Goal: Complete application form

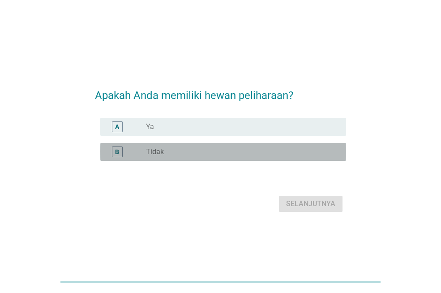
click at [186, 150] on div "radio_button_unchecked Tidak" at bounding box center [239, 151] width 186 height 9
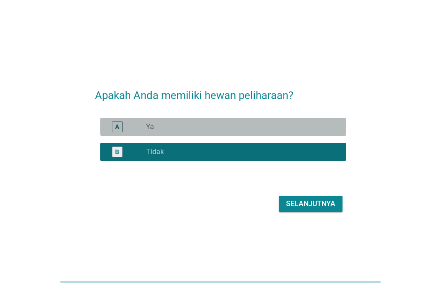
click at [193, 132] on div "A radio_button_unchecked Ya" at bounding box center [223, 127] width 246 height 18
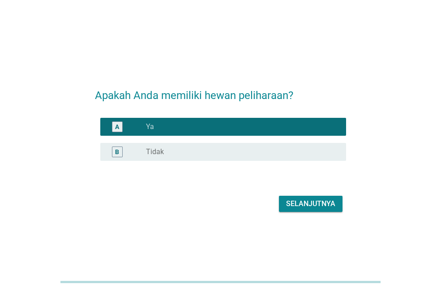
click at [326, 211] on div "Selanjutnya" at bounding box center [220, 203] width 251 height 21
click at [324, 207] on div "Selanjutnya" at bounding box center [310, 203] width 49 height 11
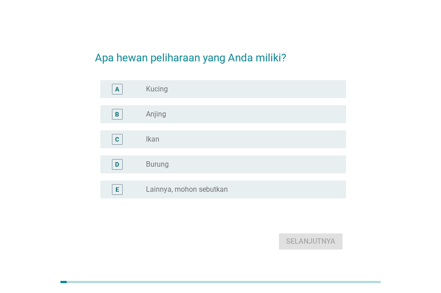
click at [171, 85] on div "radio_button_unchecked Kucing" at bounding box center [239, 89] width 186 height 9
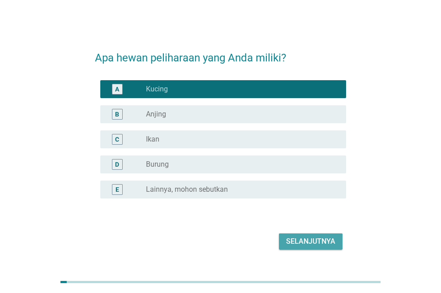
click at [326, 242] on div "Selanjutnya" at bounding box center [310, 241] width 49 height 11
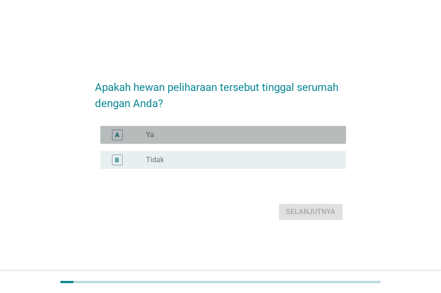
click at [213, 137] on div "radio_button_unchecked Ya" at bounding box center [239, 134] width 186 height 9
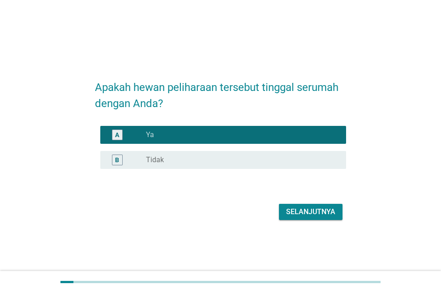
click at [334, 217] on button "Selanjutnya" at bounding box center [311, 212] width 64 height 16
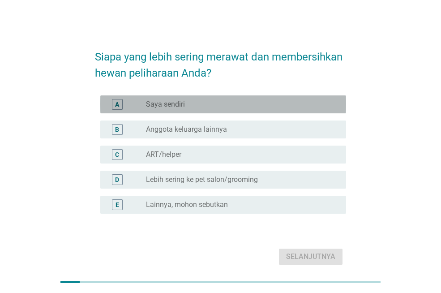
click at [249, 102] on div "radio_button_unchecked Saya sendiri" at bounding box center [239, 104] width 186 height 9
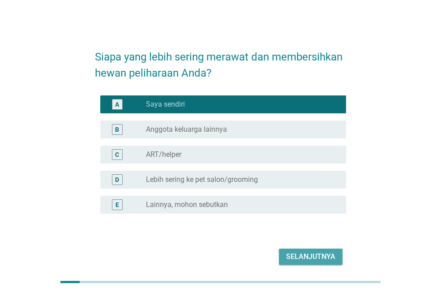
click at [311, 254] on div "Selanjutnya" at bounding box center [310, 256] width 49 height 11
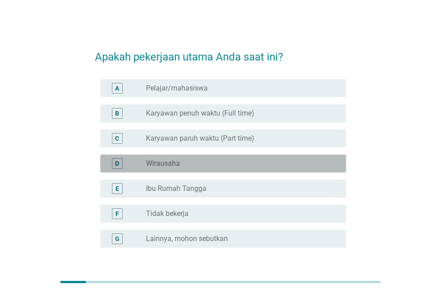
click at [195, 160] on div "radio_button_unchecked Wirausaha" at bounding box center [239, 163] width 186 height 9
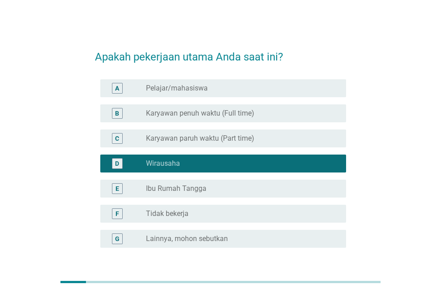
scroll to position [70, 0]
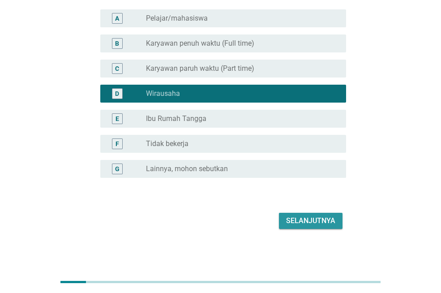
drag, startPoint x: 316, startPoint y: 227, endPoint x: 313, endPoint y: 223, distance: 5.1
click at [316, 227] on button "Selanjutnya" at bounding box center [311, 221] width 64 height 16
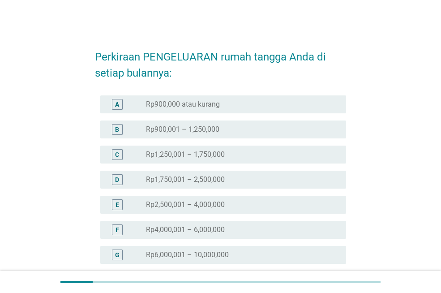
scroll to position [45, 0]
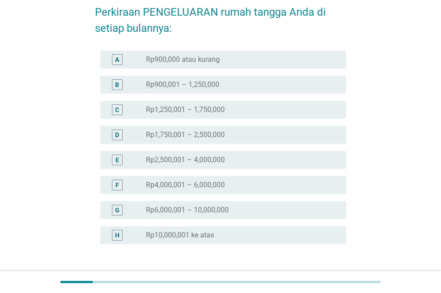
click at [220, 175] on div "F radio_button_unchecked Rp4,000,001 – 6,000,000" at bounding box center [220, 184] width 251 height 25
click at [219, 180] on label "Rp4,000,001 – 6,000,000" at bounding box center [185, 184] width 79 height 9
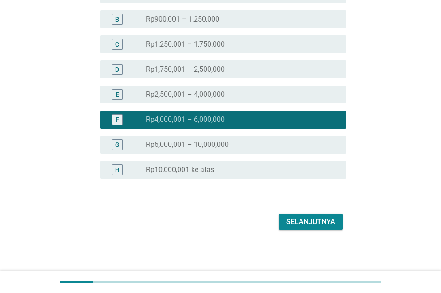
scroll to position [111, 0]
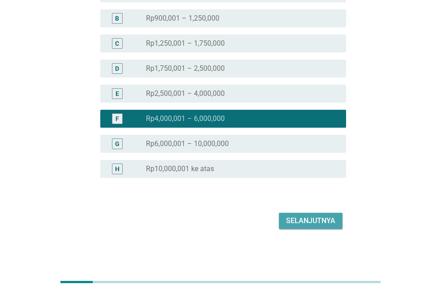
click at [324, 226] on button "Selanjutnya" at bounding box center [311, 221] width 64 height 16
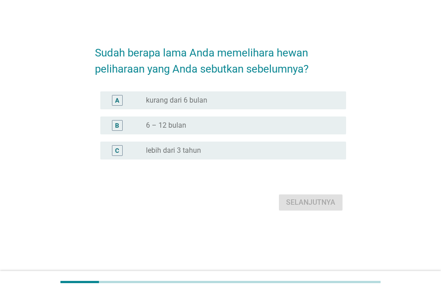
scroll to position [0, 0]
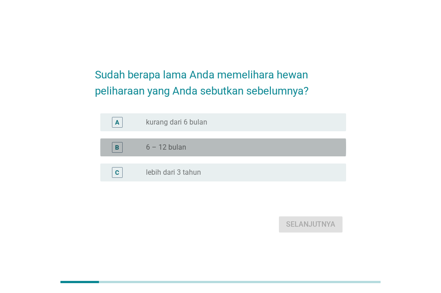
click at [226, 152] on div "radio_button_unchecked 6 – 12 bulan" at bounding box center [242, 147] width 193 height 11
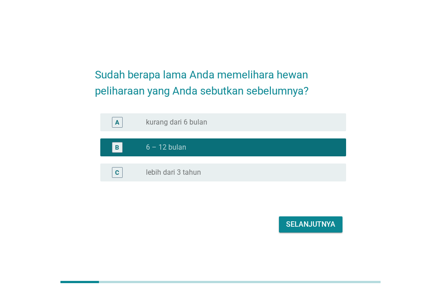
click at [292, 176] on div "radio_button_unchecked lebih dari 3 tahun" at bounding box center [239, 172] width 186 height 9
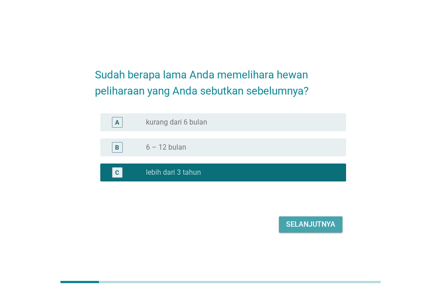
click at [300, 219] on div "Selanjutnya" at bounding box center [310, 224] width 49 height 11
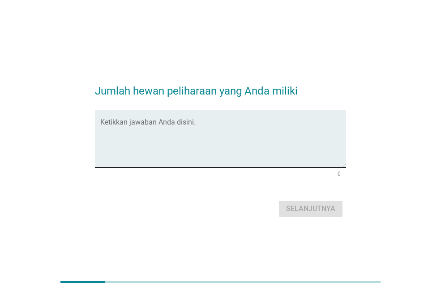
click at [221, 146] on textarea "Ketikkan jawaban Anda disini." at bounding box center [223, 143] width 246 height 47
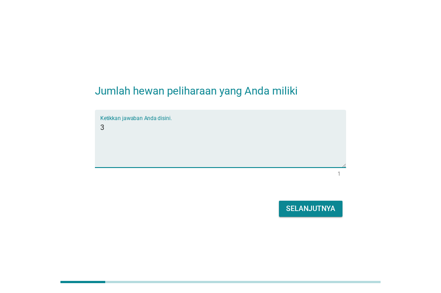
type textarea "3"
click at [290, 202] on button "Selanjutnya" at bounding box center [311, 209] width 64 height 16
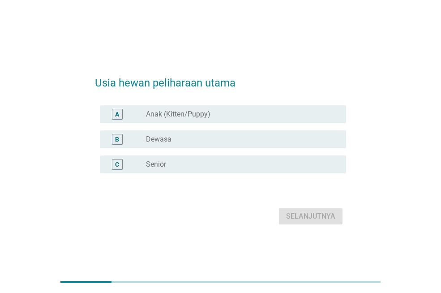
click at [186, 115] on label "Anak (Kitten/Puppy)" at bounding box center [178, 114] width 64 height 9
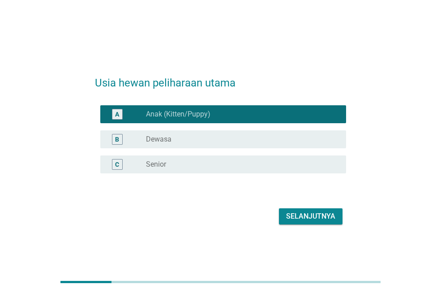
click at [177, 141] on div "radio_button_unchecked Dewasa" at bounding box center [239, 139] width 186 height 9
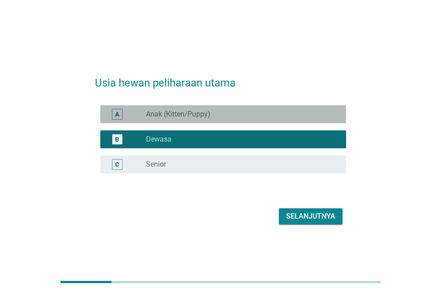
click at [214, 117] on div "radio_button_unchecked Anak (Kitten/Puppy)" at bounding box center [239, 114] width 186 height 9
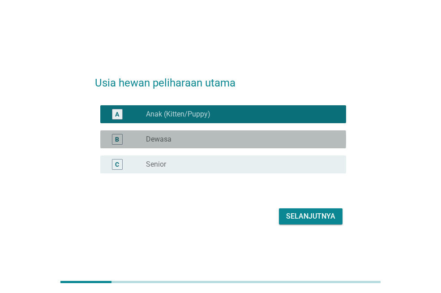
click at [210, 141] on div "radio_button_unchecked Dewasa" at bounding box center [239, 139] width 186 height 9
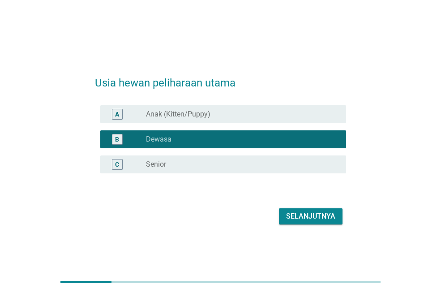
click at [303, 214] on div "Selanjutnya" at bounding box center [310, 216] width 49 height 11
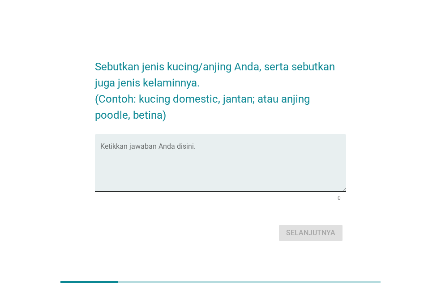
click at [167, 163] on textarea "Ketikkan jawaban Anda disini." at bounding box center [223, 168] width 246 height 47
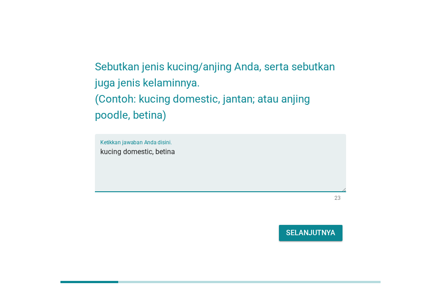
type textarea "kucing domestic, betina"
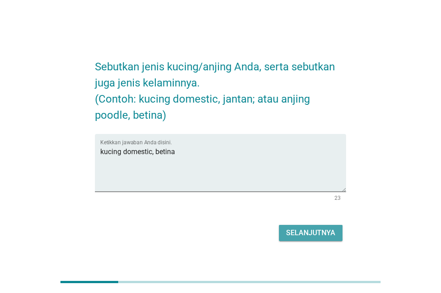
click at [302, 238] on div "Selanjutnya" at bounding box center [310, 232] width 49 height 11
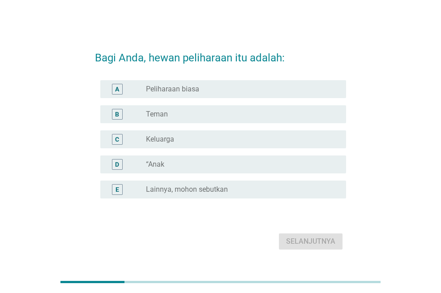
click at [174, 110] on div "radio_button_unchecked Teman" at bounding box center [239, 114] width 186 height 9
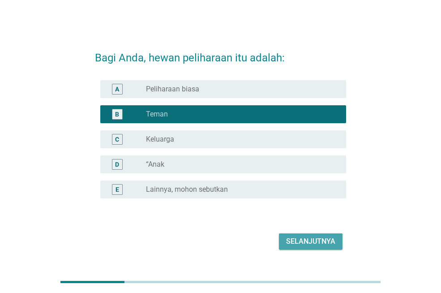
click at [296, 246] on div "Selanjutnya" at bounding box center [310, 241] width 49 height 11
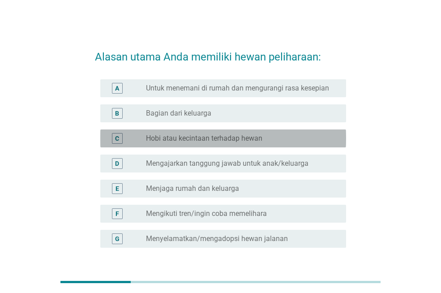
click at [173, 137] on label "Hobi atau kecintaan terhadap hewan" at bounding box center [204, 138] width 116 height 9
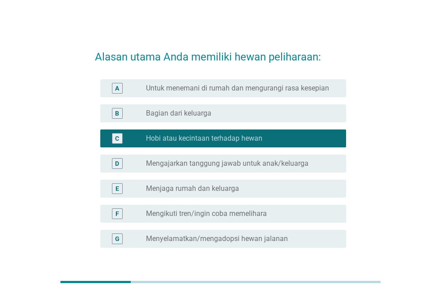
click at [178, 121] on div "B radio_button_unchecked Bagian dari keluarga" at bounding box center [223, 113] width 246 height 18
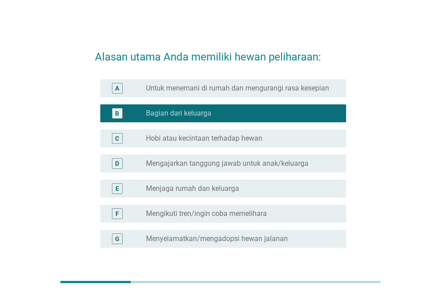
drag, startPoint x: 176, startPoint y: 120, endPoint x: 177, endPoint y: 129, distance: 9.4
click at [177, 129] on div "A radio_button_unchecked Untuk menemani di rumah dan mengurangi rasa kesepian B…" at bounding box center [220, 164] width 251 height 176
click at [176, 135] on label "Hobi atau kecintaan terhadap hewan" at bounding box center [204, 138] width 116 height 9
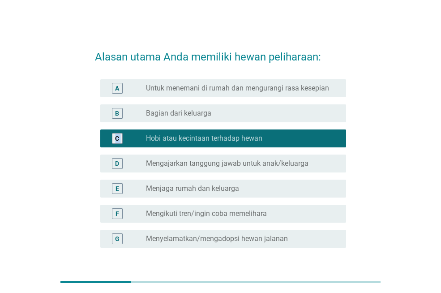
click at [186, 109] on label "Bagian dari keluarga" at bounding box center [178, 113] width 65 height 9
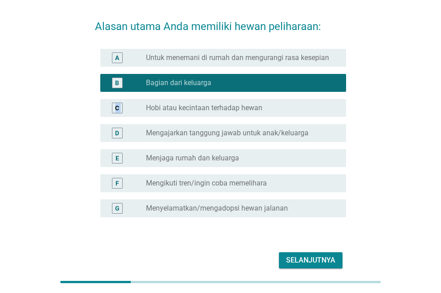
scroll to position [45, 0]
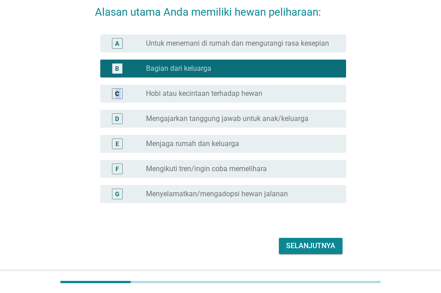
click at [290, 243] on div "Selanjutnya" at bounding box center [310, 245] width 49 height 11
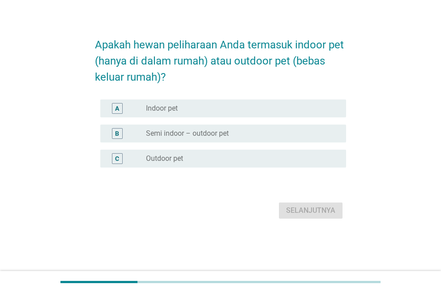
scroll to position [0, 0]
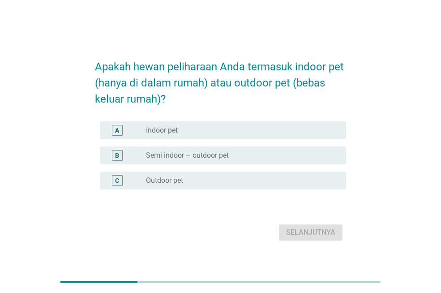
click at [184, 151] on label "Semi indoor – outdoor pet" at bounding box center [187, 155] width 83 height 9
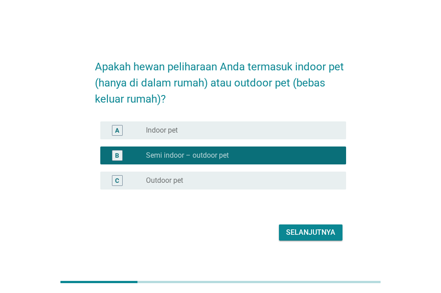
click at [313, 239] on button "Selanjutnya" at bounding box center [311, 232] width 64 height 16
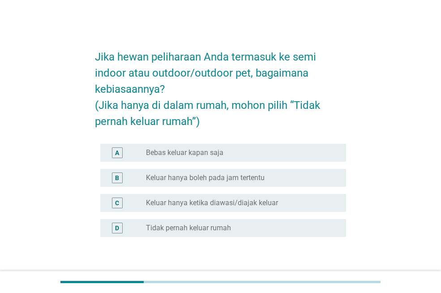
click at [206, 154] on label "Bebas keluar kapan saja" at bounding box center [184, 152] width 77 height 9
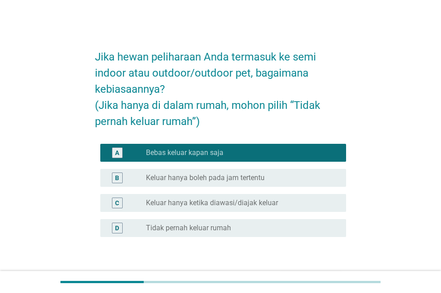
click at [257, 175] on label "Keluar hanya boleh pada jam tertentu" at bounding box center [205, 177] width 119 height 9
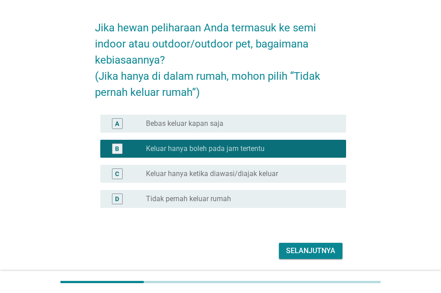
scroll to position [59, 0]
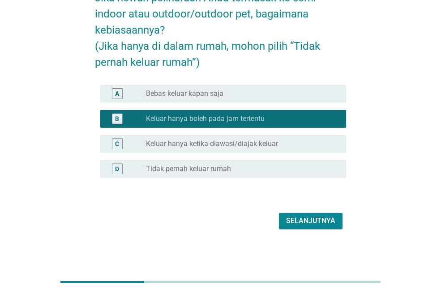
click at [298, 220] on div "Selanjutnya" at bounding box center [310, 220] width 49 height 11
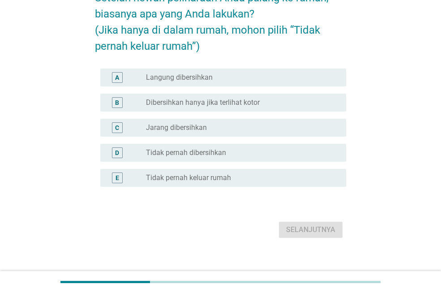
scroll to position [0, 0]
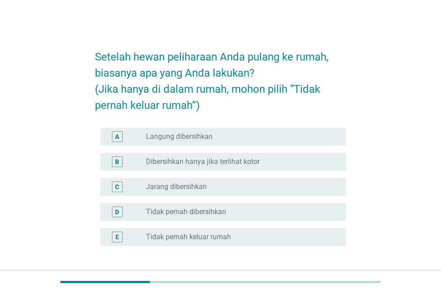
click at [227, 165] on label "Dibersihkan hanya jika terlihat kotor" at bounding box center [203, 161] width 114 height 9
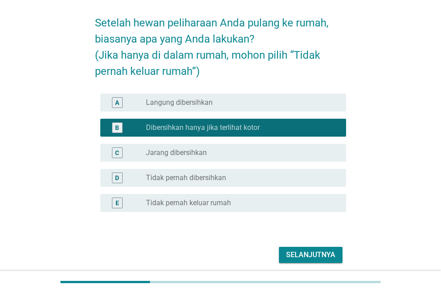
scroll to position [68, 0]
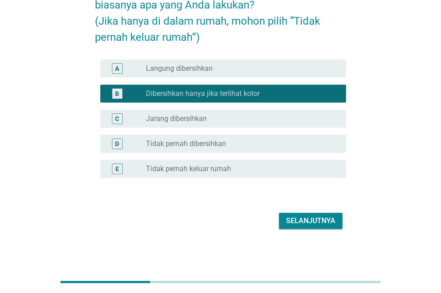
click at [319, 222] on div "Selanjutnya" at bounding box center [310, 220] width 49 height 11
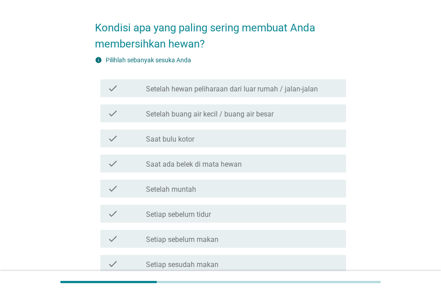
scroll to position [90, 0]
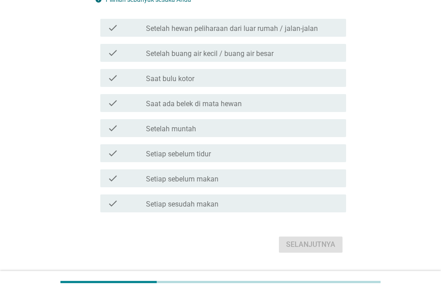
click at [215, 75] on div "check_box_outline_blank Saat bulu kotor" at bounding box center [242, 78] width 193 height 11
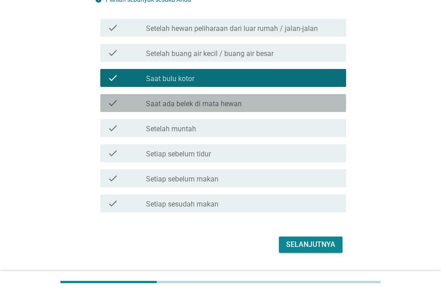
click at [223, 104] on label "Saat ada belek di mata hewan" at bounding box center [194, 103] width 96 height 9
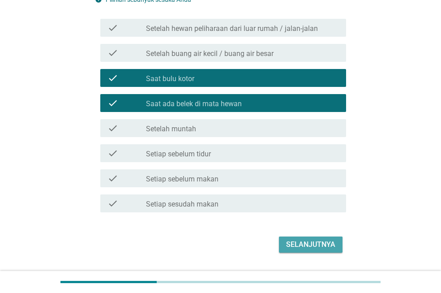
click at [316, 240] on div "Selanjutnya" at bounding box center [310, 244] width 49 height 11
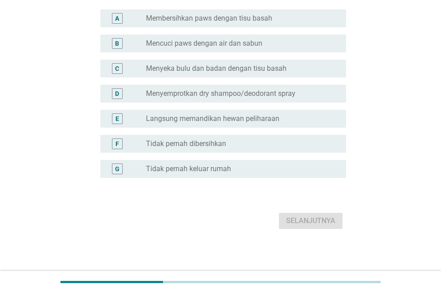
scroll to position [0, 0]
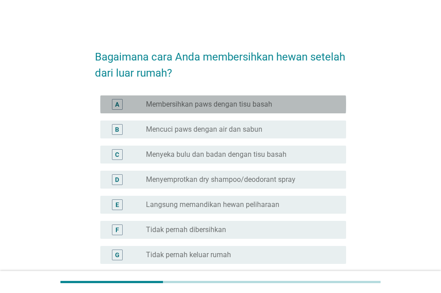
click at [192, 104] on label "Membersihkan paws dengan tisu basah" at bounding box center [209, 104] width 126 height 9
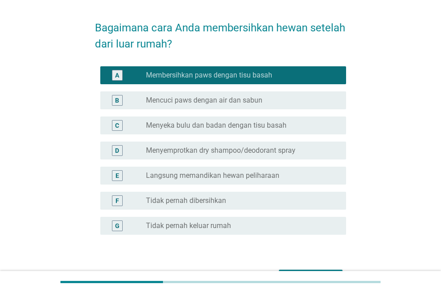
scroll to position [45, 0]
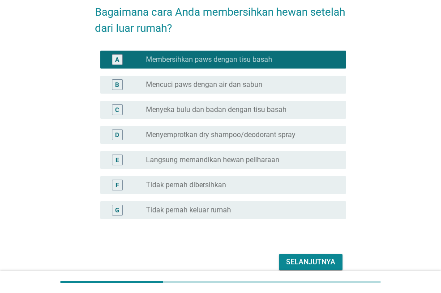
click at [189, 139] on label "Menyemprotkan dry shampoo/deodorant spray" at bounding box center [221, 134] width 150 height 9
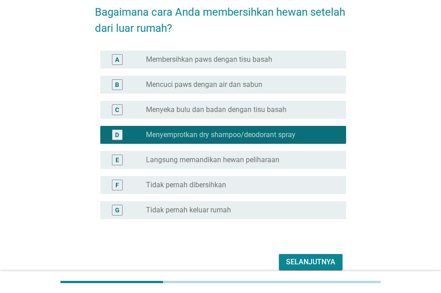
click at [239, 108] on label "Menyeka bulu dan badan dengan tisu basah" at bounding box center [216, 109] width 141 height 9
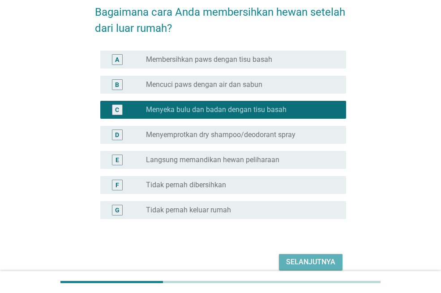
click at [310, 263] on div "Selanjutnya" at bounding box center [310, 262] width 49 height 11
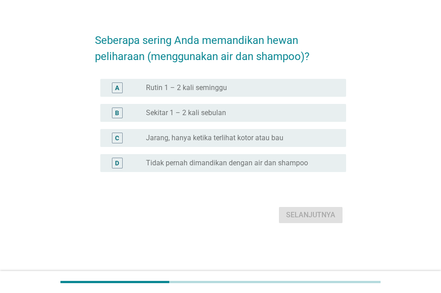
scroll to position [0, 0]
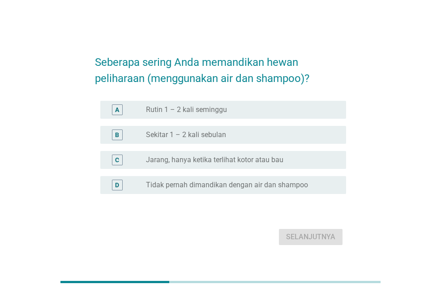
click at [172, 114] on label "Rutin 1 – 2 kali seminggu" at bounding box center [186, 109] width 81 height 9
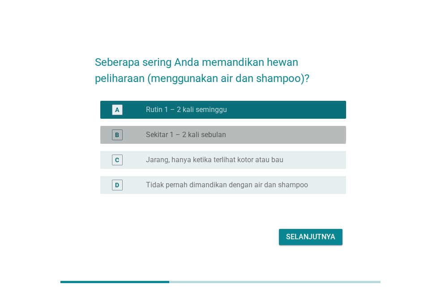
drag, startPoint x: 186, startPoint y: 132, endPoint x: 233, endPoint y: 177, distance: 65.2
click at [187, 131] on label "Sekitar 1 – 2 kali sebulan" at bounding box center [186, 134] width 80 height 9
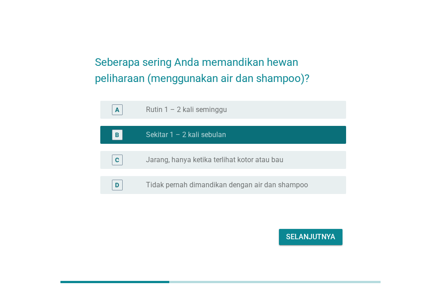
click at [254, 113] on div "radio_button_unchecked Rutin 1 – 2 kali seminggu" at bounding box center [239, 109] width 186 height 9
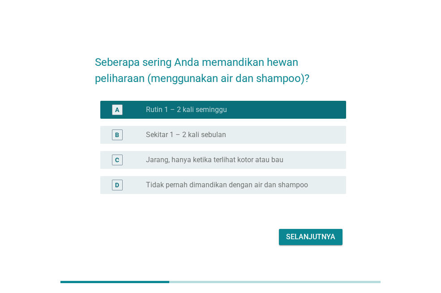
click at [296, 241] on div "Selanjutnya" at bounding box center [310, 236] width 49 height 11
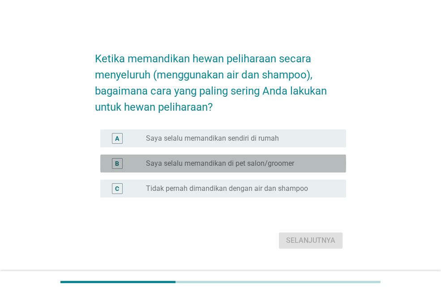
click at [218, 171] on div "B radio_button_unchecked Saya selalu memandikan di pet salon/groomer" at bounding box center [223, 163] width 246 height 18
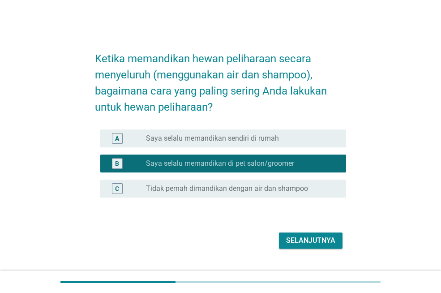
click at [304, 247] on button "Selanjutnya" at bounding box center [311, 240] width 64 height 16
click at [306, 237] on div "Selanjutnya" at bounding box center [220, 240] width 251 height 21
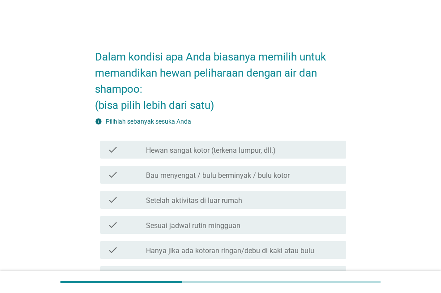
scroll to position [45, 0]
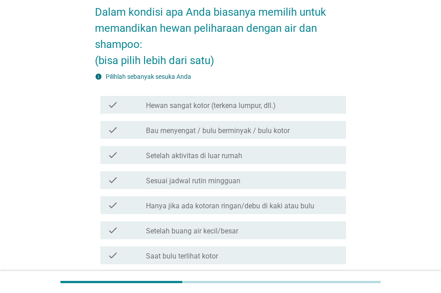
click at [236, 118] on div "check check_box_outline_blank Bau menyengat / bulu berminyak / bulu kotor" at bounding box center [220, 129] width 251 height 25
click at [218, 123] on div "check check_box_outline_blank Bau menyengat / bulu berminyak / bulu kotor" at bounding box center [223, 130] width 246 height 18
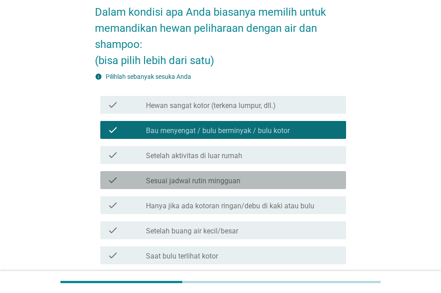
click at [171, 183] on label "Sesuai jadwal rutin mingguan" at bounding box center [193, 180] width 94 height 9
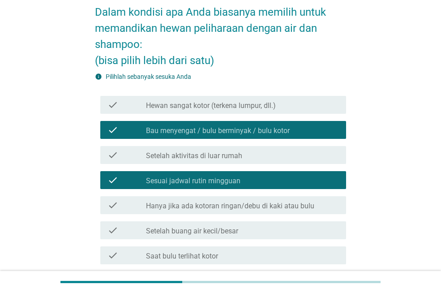
click at [213, 138] on div "check check_box_outline_blank Bau menyengat / bulu berminyak / bulu kotor" at bounding box center [223, 130] width 246 height 18
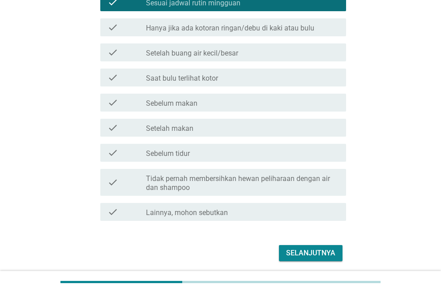
scroll to position [224, 0]
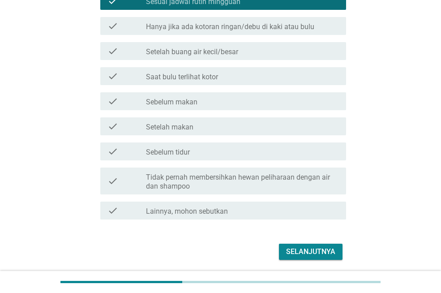
click at [293, 245] on button "Selanjutnya" at bounding box center [311, 252] width 64 height 16
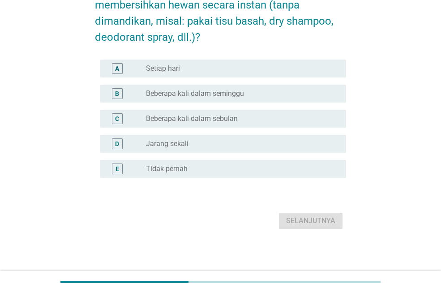
scroll to position [0, 0]
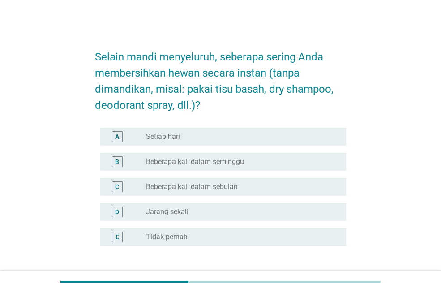
click at [197, 189] on label "Beberapa kali dalam sebulan" at bounding box center [192, 186] width 92 height 9
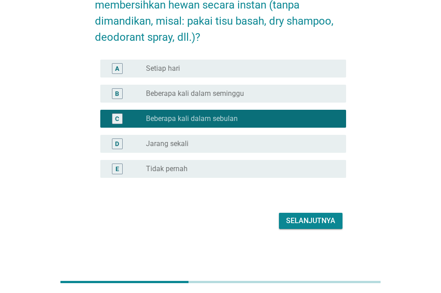
scroll to position [23, 0]
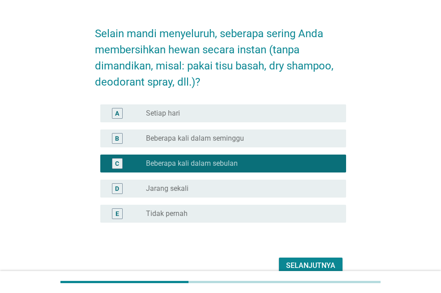
click at [232, 138] on label "Beberapa kali dalam seminggu" at bounding box center [195, 138] width 98 height 9
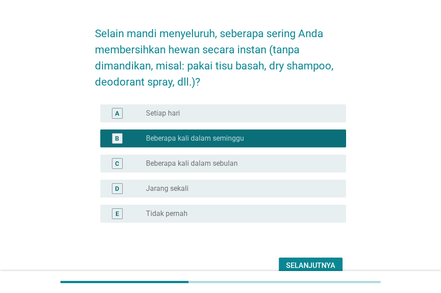
click at [310, 262] on div "Selanjutnya" at bounding box center [310, 265] width 49 height 11
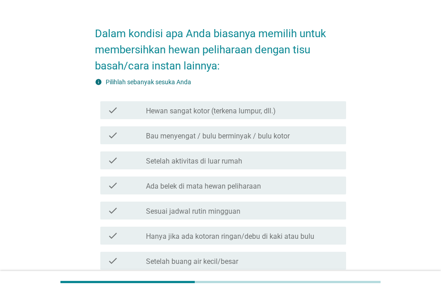
scroll to position [0, 0]
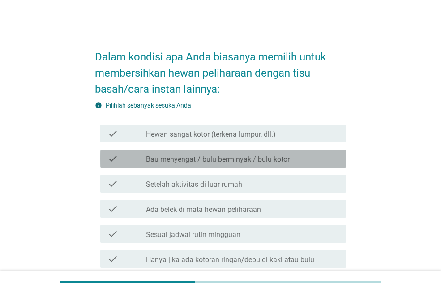
click at [253, 164] on div "check check_box_outline_blank Bau menyengat / bulu berminyak / bulu kotor" at bounding box center [223, 159] width 246 height 18
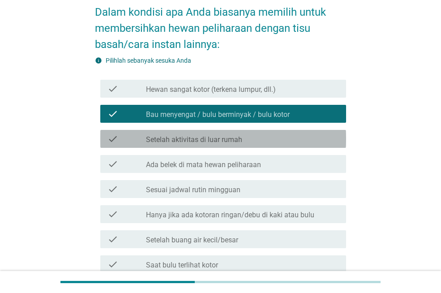
click at [241, 137] on label "Setelah aktivitas di luar rumah" at bounding box center [194, 139] width 96 height 9
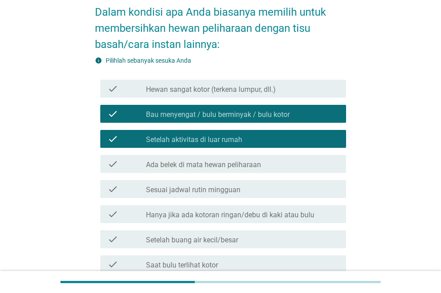
scroll to position [264, 0]
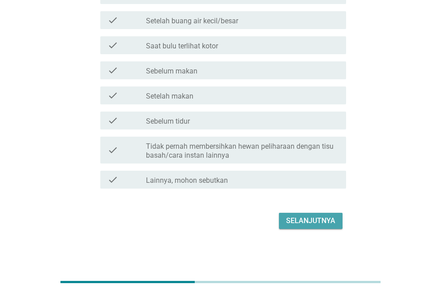
click at [309, 224] on div "Selanjutnya" at bounding box center [310, 220] width 49 height 11
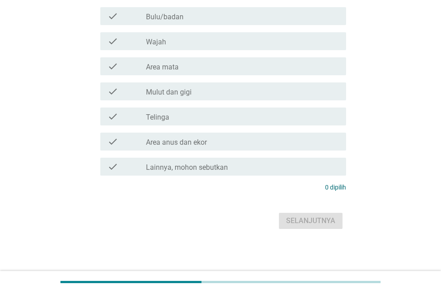
scroll to position [0, 0]
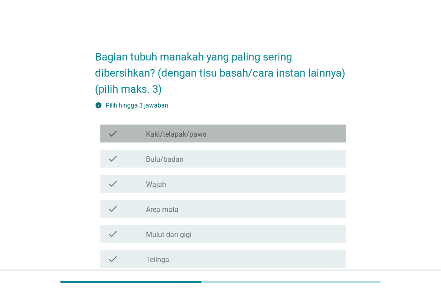
click at [186, 139] on label "Kaki/telapak/paws" at bounding box center [176, 134] width 60 height 9
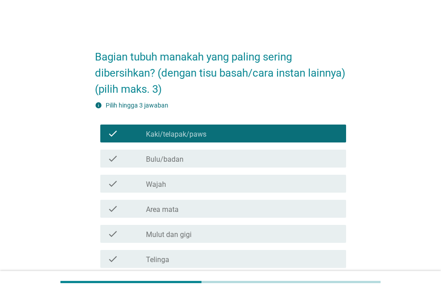
click at [184, 164] on div "check_box_outline_blank Bulu/badan" at bounding box center [242, 158] width 193 height 11
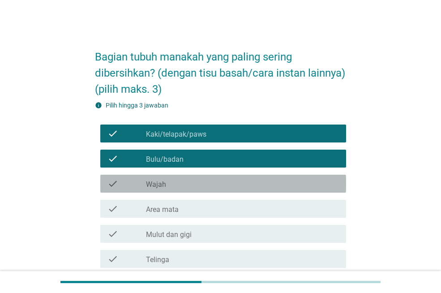
click at [178, 191] on div "check check_box_outline_blank Wajah" at bounding box center [223, 184] width 246 height 18
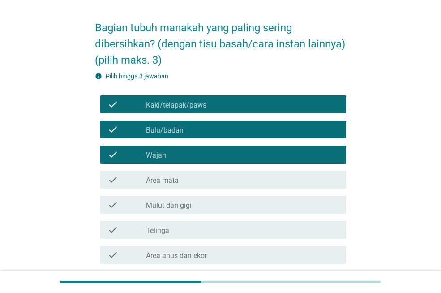
scroll to position [45, 0]
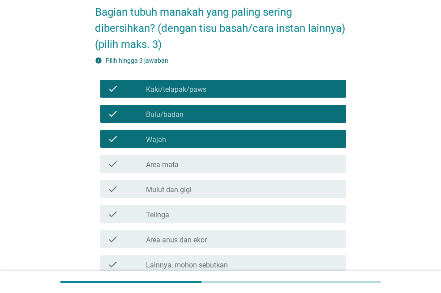
click at [189, 151] on div "check check_box_outline_blank Wajah" at bounding box center [220, 138] width 251 height 25
click at [182, 169] on div "check_box_outline_blank Area mata" at bounding box center [242, 164] width 193 height 11
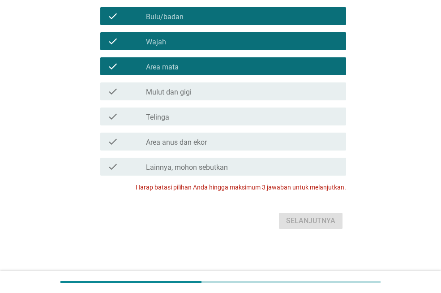
scroll to position [159, 0]
drag, startPoint x: 257, startPoint y: 120, endPoint x: 256, endPoint y: 125, distance: 5.2
click at [258, 121] on div "check_box_outline_blank Telinga" at bounding box center [242, 116] width 193 height 11
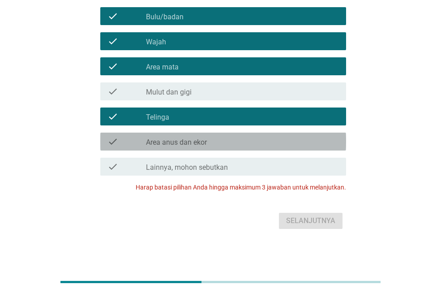
click at [258, 146] on div "check_box_outline_blank Area anus dan ekor" at bounding box center [242, 141] width 193 height 11
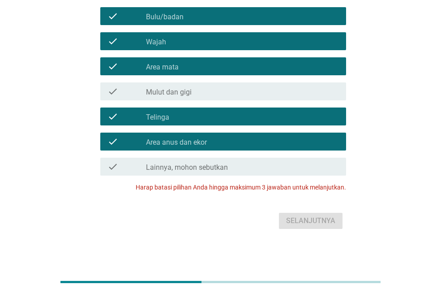
click at [258, 146] on div "check_box_outline_blank Area anus dan ekor" at bounding box center [242, 141] width 193 height 11
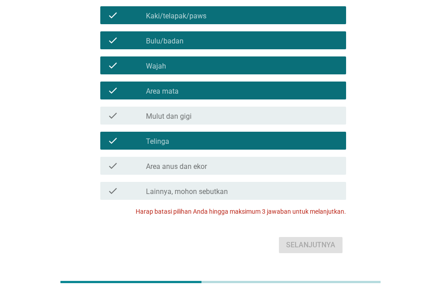
scroll to position [69, 0]
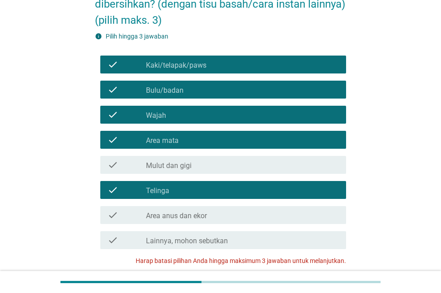
click at [195, 195] on div "check_box_outline_blank Telinga" at bounding box center [242, 189] width 193 height 11
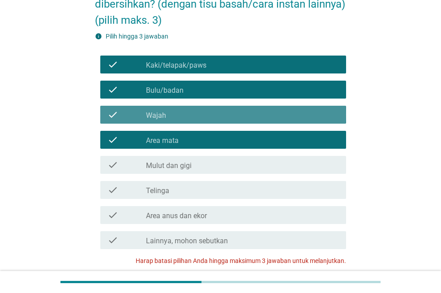
click at [214, 120] on div "check_box_outline_blank Wajah" at bounding box center [242, 114] width 193 height 11
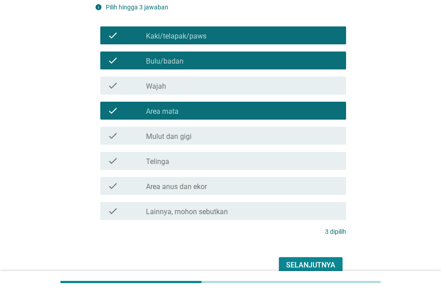
scroll to position [114, 0]
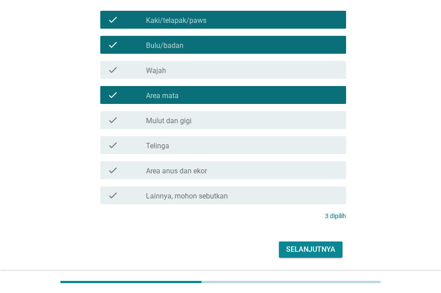
click at [300, 255] on div "Selanjutnya" at bounding box center [310, 249] width 49 height 11
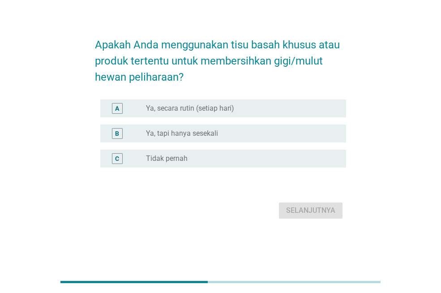
scroll to position [0, 0]
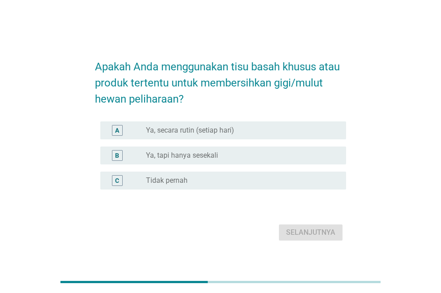
click at [159, 152] on label "Ya, tapi hanya sesekali" at bounding box center [182, 155] width 72 height 9
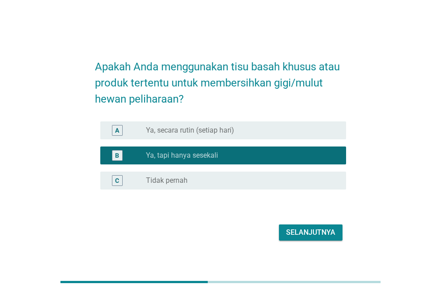
click at [303, 240] on div "Selanjutnya" at bounding box center [220, 232] width 251 height 21
click at [297, 232] on div "Selanjutnya" at bounding box center [310, 232] width 49 height 11
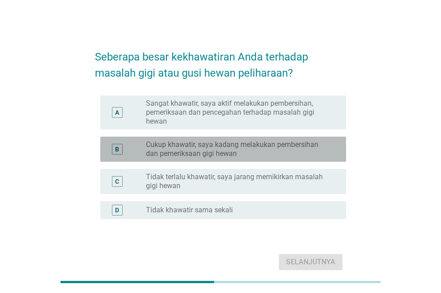
click at [227, 154] on label "Cukup khawatir, saya kadang melakukan pembersihan dan pemeriksaan gigi hewan" at bounding box center [239, 149] width 186 height 18
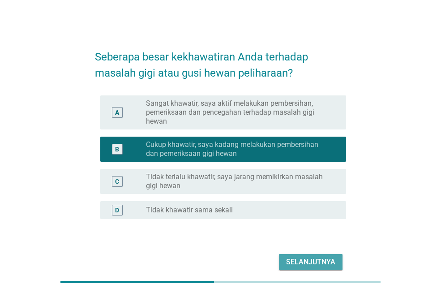
click at [304, 260] on div "Selanjutnya" at bounding box center [310, 262] width 49 height 11
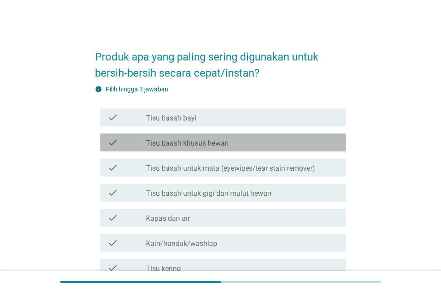
click at [222, 139] on label "Tisu basah khusus hewan" at bounding box center [187, 143] width 83 height 9
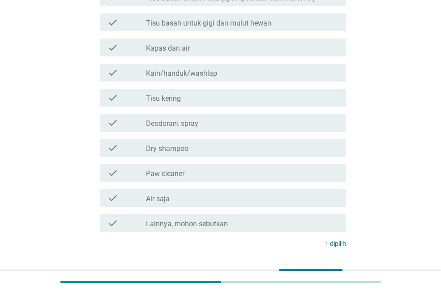
scroll to position [179, 0]
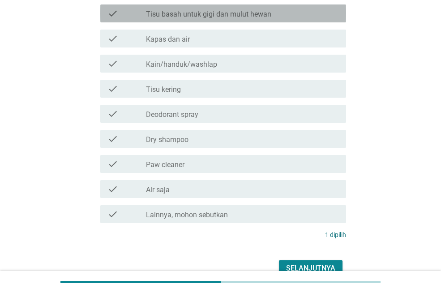
drag, startPoint x: 271, startPoint y: 15, endPoint x: 278, endPoint y: 69, distance: 54.2
click at [271, 16] on div "check_box_outline_blank Tisu basah untuk gigi dan mulut hewan" at bounding box center [242, 13] width 193 height 11
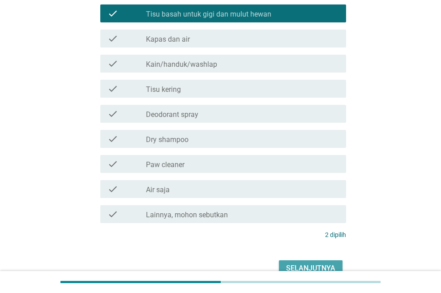
click at [315, 263] on div "Selanjutnya" at bounding box center [310, 268] width 49 height 11
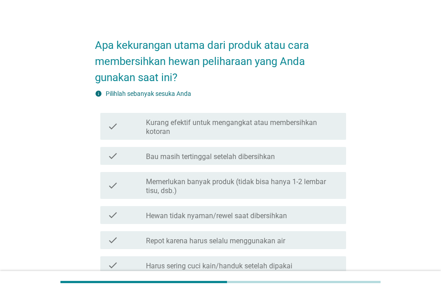
scroll to position [45, 0]
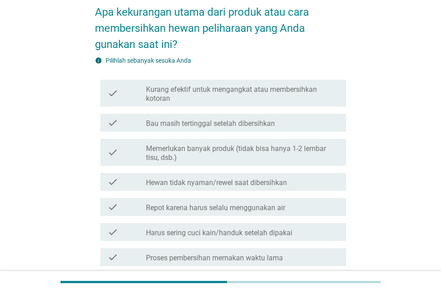
click at [228, 122] on label "Bau masih tertinggal setelah dibersihkan" at bounding box center [210, 123] width 129 height 9
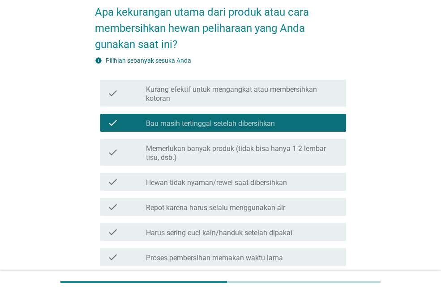
click at [224, 150] on label "Memerlukan banyak produk (tidak bisa hanya 1-2 lembar tisu, dsb.)" at bounding box center [242, 153] width 193 height 18
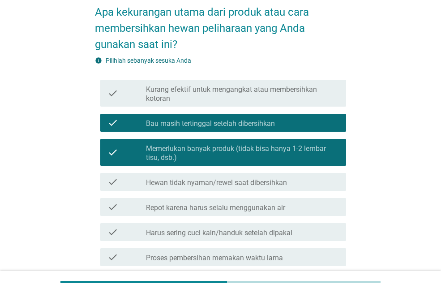
scroll to position [206, 0]
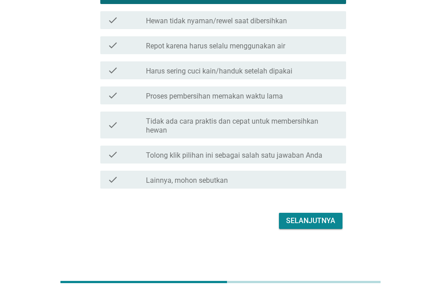
click at [296, 220] on div "Selanjutnya" at bounding box center [310, 220] width 49 height 11
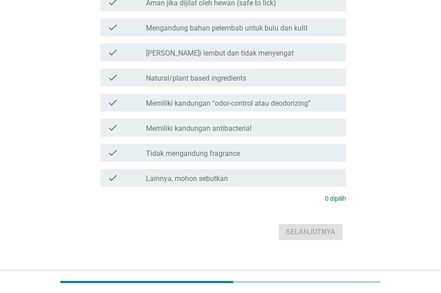
scroll to position [0, 0]
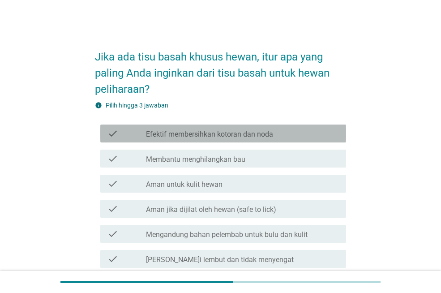
click at [196, 128] on div "check_box_outline_blank Efektif membersihkan kotoran dan noda" at bounding box center [242, 133] width 193 height 11
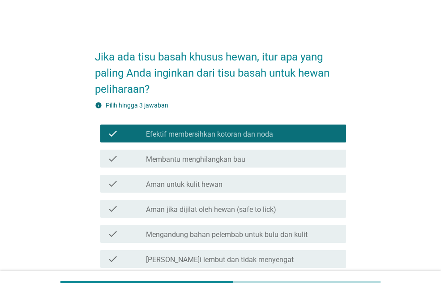
click at [191, 157] on label "Membantu menghilangkan bau" at bounding box center [195, 159] width 99 height 9
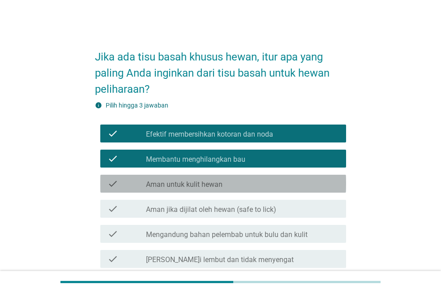
click at [191, 185] on label "Aman untuk kulit hewan" at bounding box center [184, 184] width 77 height 9
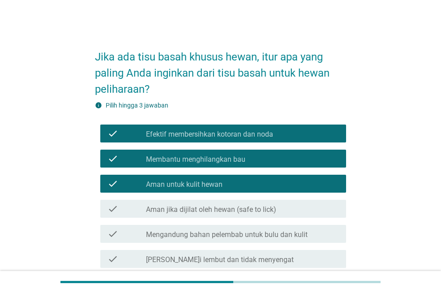
scroll to position [218, 0]
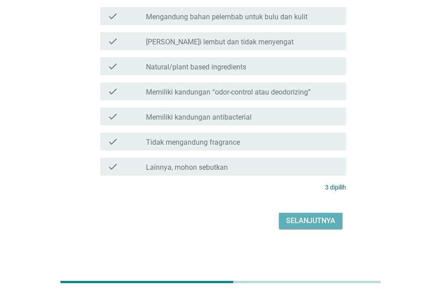
click at [305, 218] on div "Selanjutnya" at bounding box center [310, 220] width 49 height 11
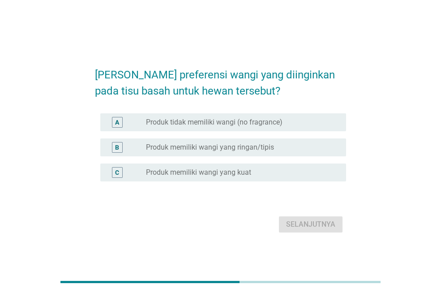
drag, startPoint x: 209, startPoint y: 148, endPoint x: 257, endPoint y: 192, distance: 65.6
click at [209, 150] on label "Produk memiliki wangi yang ringan/tipis" at bounding box center [210, 147] width 128 height 9
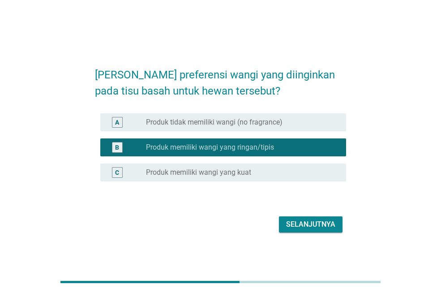
click at [294, 222] on div "Selanjutnya" at bounding box center [310, 224] width 49 height 11
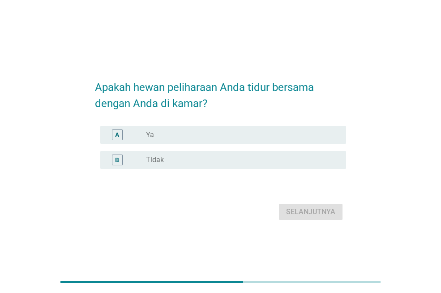
click at [172, 164] on div "radio_button_unchecked Tidak" at bounding box center [242, 159] width 193 height 11
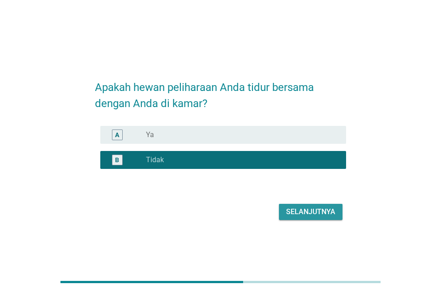
click at [307, 214] on div "Selanjutnya" at bounding box center [310, 211] width 49 height 11
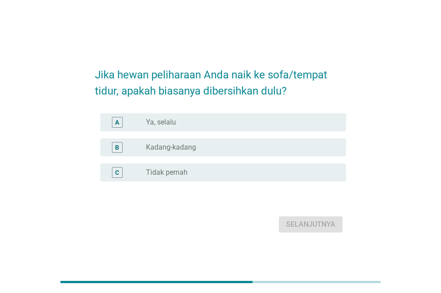
drag, startPoint x: 185, startPoint y: 147, endPoint x: 220, endPoint y: 163, distance: 38.3
click at [189, 151] on label "Kadang-kadang" at bounding box center [171, 147] width 50 height 9
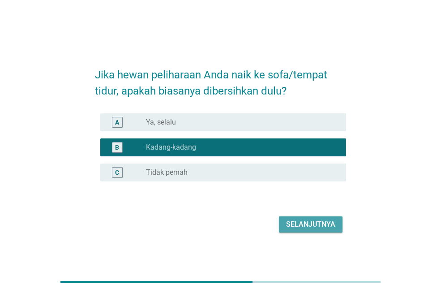
click at [299, 220] on div "Selanjutnya" at bounding box center [310, 224] width 49 height 11
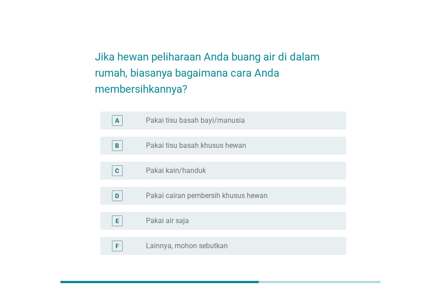
click at [193, 146] on label "Pakai tisu basah khusus hewan" at bounding box center [196, 145] width 100 height 9
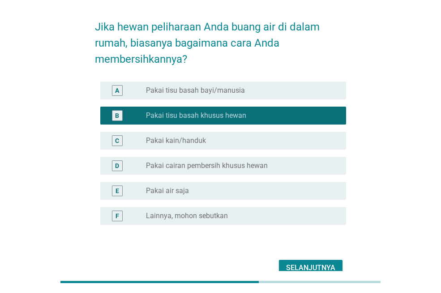
scroll to position [45, 0]
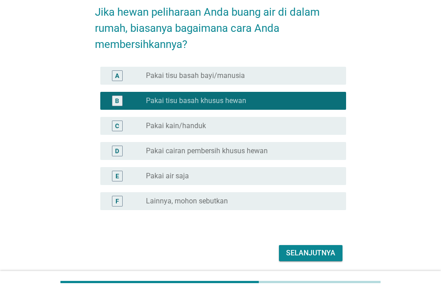
click at [218, 151] on label "Pakai cairan pembersih khusus hewan" at bounding box center [207, 150] width 122 height 9
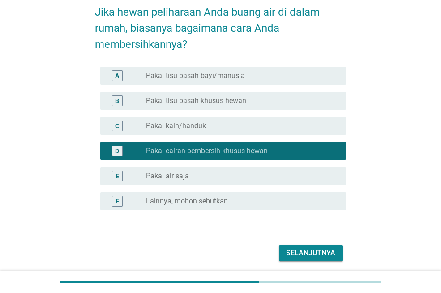
click at [311, 249] on div "Selanjutnya" at bounding box center [310, 253] width 49 height 11
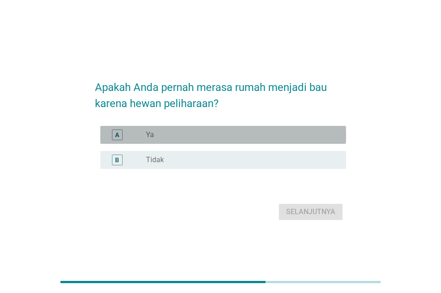
drag, startPoint x: 169, startPoint y: 138, endPoint x: 219, endPoint y: 154, distance: 52.8
click at [170, 138] on div "radio_button_unchecked Ya" at bounding box center [239, 134] width 186 height 9
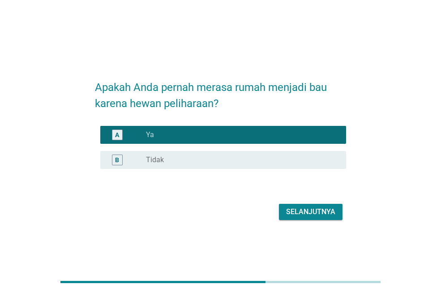
click at [292, 210] on div "Selanjutnya" at bounding box center [310, 211] width 49 height 11
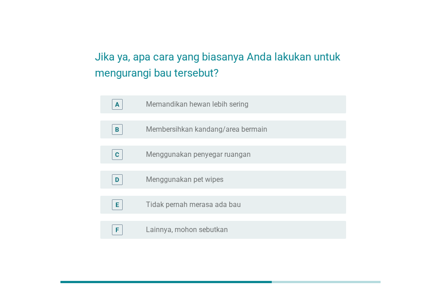
drag, startPoint x: 206, startPoint y: 149, endPoint x: 214, endPoint y: 172, distance: 24.2
click at [206, 150] on div "radio_button_unchecked Menggunakan penyegar ruangan" at bounding box center [242, 154] width 193 height 11
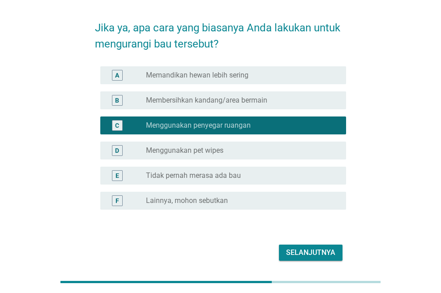
scroll to position [45, 0]
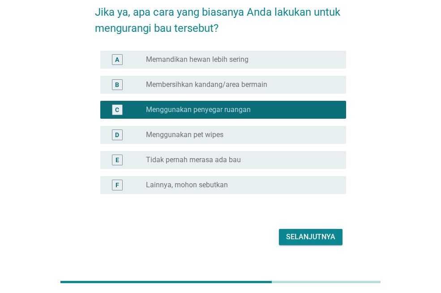
click at [241, 130] on div "radio_button_unchecked Menggunakan pet wipes" at bounding box center [239, 134] width 186 height 9
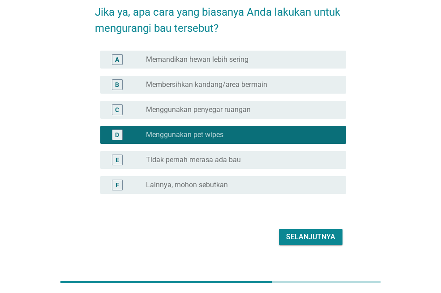
drag, startPoint x: 260, startPoint y: 115, endPoint x: 292, endPoint y: 184, distance: 76.9
click at [261, 115] on div "C radio_button_unchecked Menggunakan penyegar ruangan" at bounding box center [223, 110] width 246 height 18
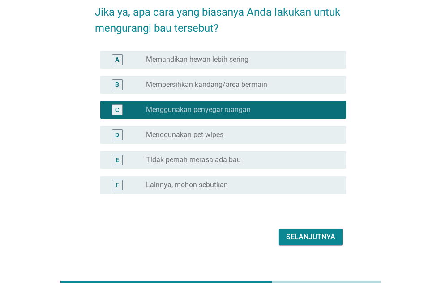
click at [309, 235] on div "Selanjutnya" at bounding box center [310, 236] width 49 height 11
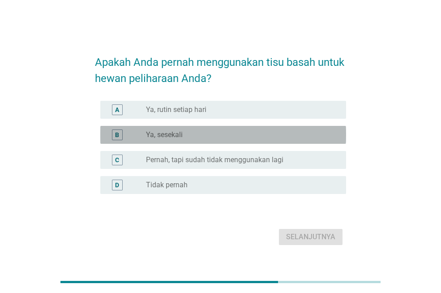
drag, startPoint x: 181, startPoint y: 137, endPoint x: 264, endPoint y: 192, distance: 99.2
click at [182, 137] on label "Ya, sesekali" at bounding box center [164, 134] width 37 height 9
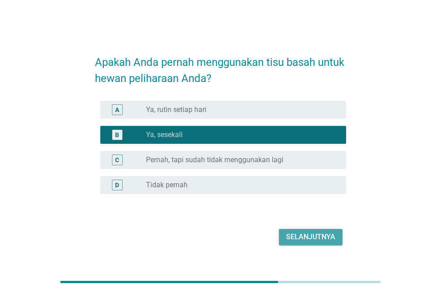
click at [309, 230] on button "Selanjutnya" at bounding box center [311, 237] width 64 height 16
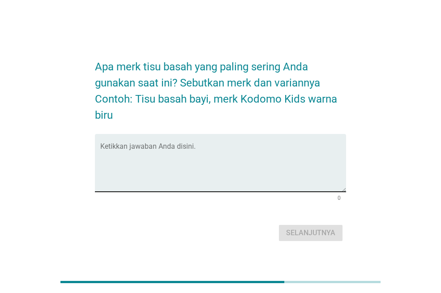
click at [203, 160] on textarea "Ketikkan jawaban Anda disini." at bounding box center [223, 168] width 246 height 47
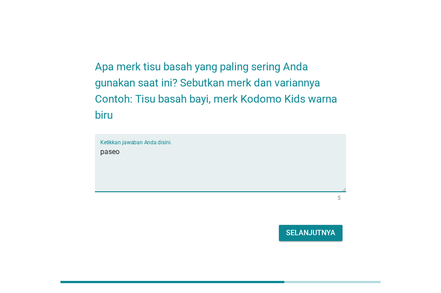
type textarea "paseo"
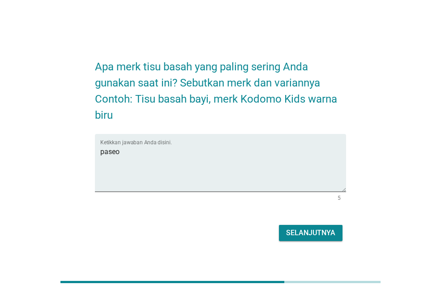
click at [304, 244] on div "Apa merk tisu basah yang paling sering Anda gunakan saat ini? Sebutkan merk dan…" at bounding box center [221, 147] width 266 height 208
click at [302, 240] on button "Selanjutnya" at bounding box center [311, 233] width 64 height 16
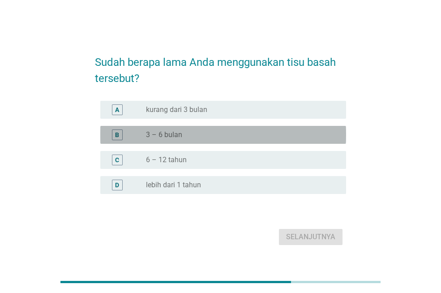
click at [186, 132] on div "radio_button_unchecked 3 – 6 bulan" at bounding box center [239, 134] width 186 height 9
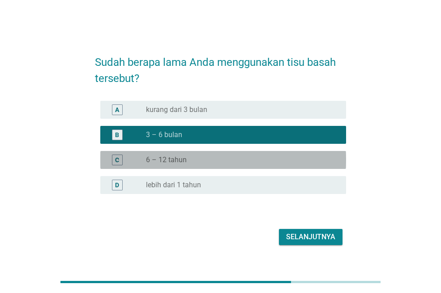
click at [219, 163] on div "radio_button_unchecked 6 – 12 tahun" at bounding box center [239, 159] width 186 height 9
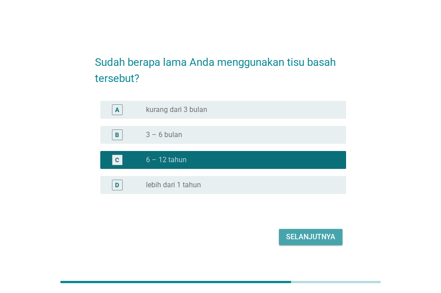
click at [279, 232] on button "Selanjutnya" at bounding box center [311, 237] width 64 height 16
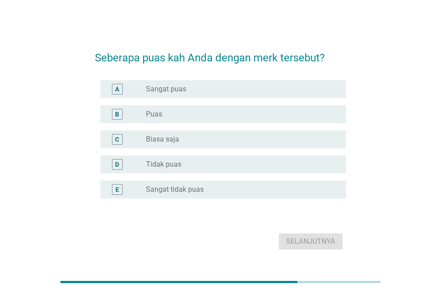
click at [154, 112] on label "Puas" at bounding box center [154, 114] width 16 height 9
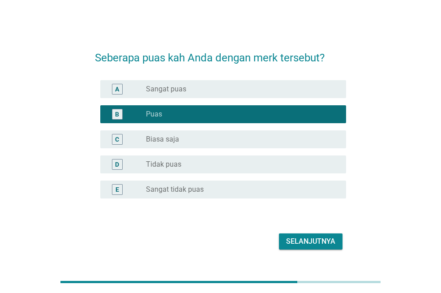
click at [294, 232] on div "Selanjutnya" at bounding box center [220, 241] width 251 height 21
click at [295, 240] on div "Selanjutnya" at bounding box center [310, 241] width 49 height 11
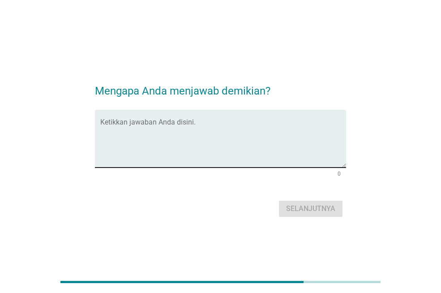
click at [221, 159] on textarea "Ketikkan jawaban Anda disini." at bounding box center [223, 143] width 246 height 47
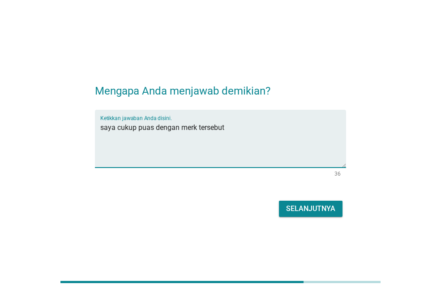
type textarea "saya cukup puas dengan merk tersebut"
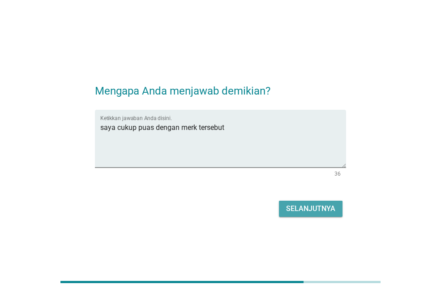
click at [328, 209] on div "Selanjutnya" at bounding box center [310, 208] width 49 height 11
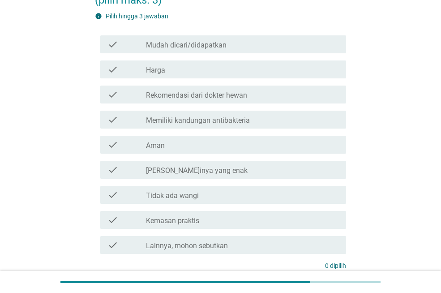
scroll to position [90, 0]
click at [184, 120] on label "Memiliki kandungan antibakteria" at bounding box center [198, 120] width 104 height 9
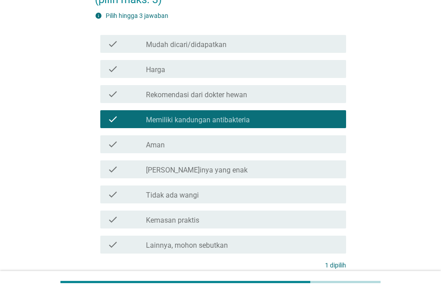
click at [179, 141] on div "check_box_outline_blank Aman" at bounding box center [242, 144] width 193 height 11
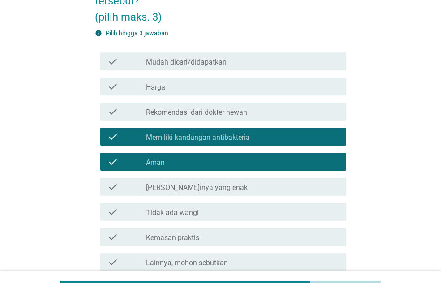
scroll to position [45, 0]
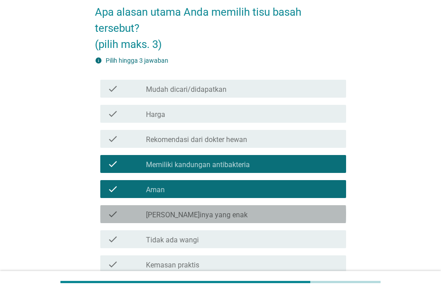
drag, startPoint x: 165, startPoint y: 214, endPoint x: 161, endPoint y: 209, distance: 6.7
click at [163, 214] on label "[PERSON_NAME]inya yang enak" at bounding box center [197, 214] width 102 height 9
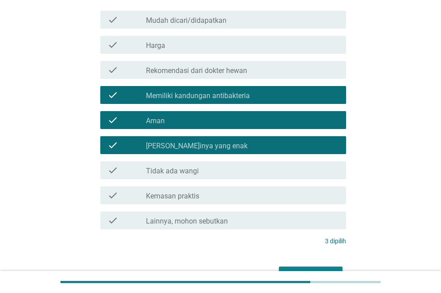
scroll to position [167, 0]
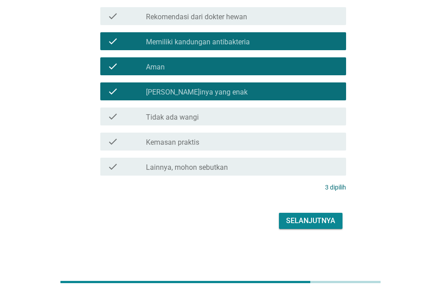
click at [310, 222] on div "Selanjutnya" at bounding box center [310, 220] width 49 height 11
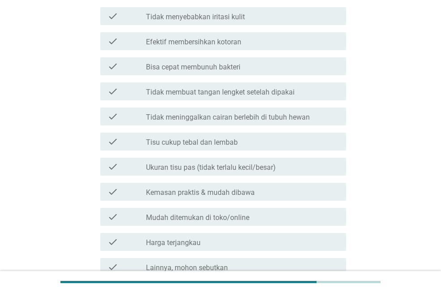
scroll to position [0, 0]
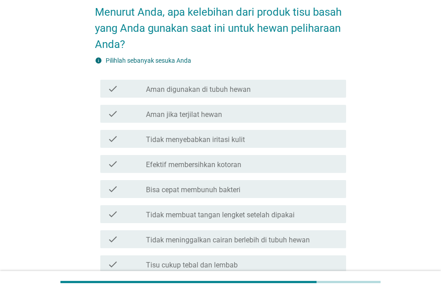
click at [193, 85] on label "Aman digunakan di tubuh hewan" at bounding box center [198, 89] width 105 height 9
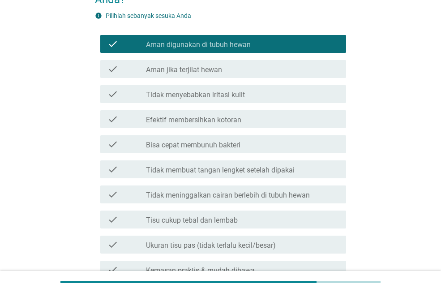
click at [202, 68] on label "Aman jika terjilat hewan" at bounding box center [184, 69] width 76 height 9
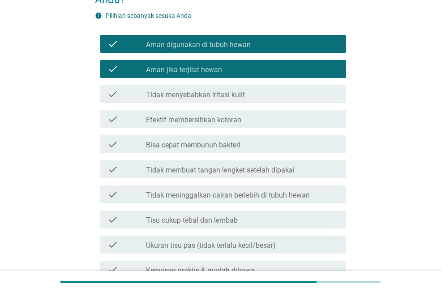
scroll to position [179, 0]
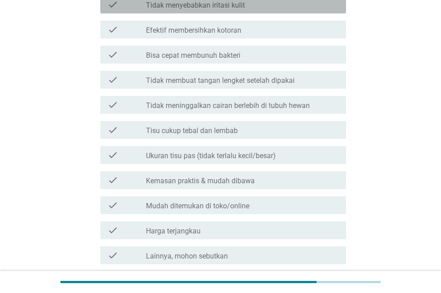
click at [239, 12] on div "check check_box_outline_blank Tidak menyebabkan iritasi kulit" at bounding box center [223, 5] width 246 height 18
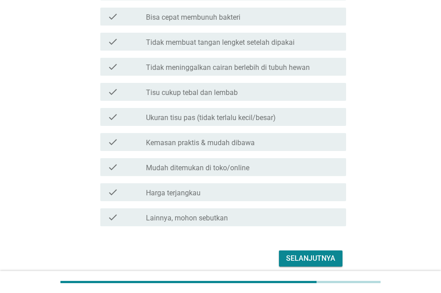
scroll to position [255, 0]
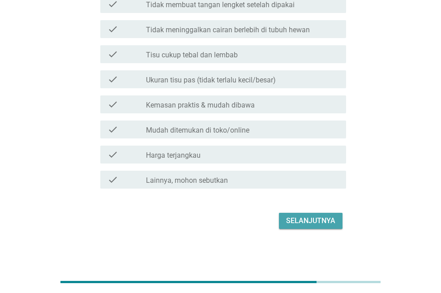
click at [308, 213] on button "Selanjutnya" at bounding box center [311, 221] width 64 height 16
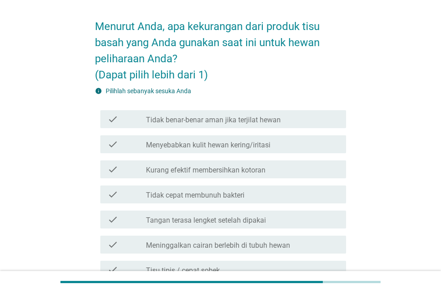
scroll to position [45, 0]
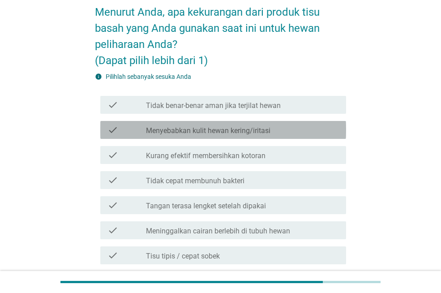
click at [222, 133] on label "Menyebabkan kulit hewan kering/iritasi" at bounding box center [208, 130] width 124 height 9
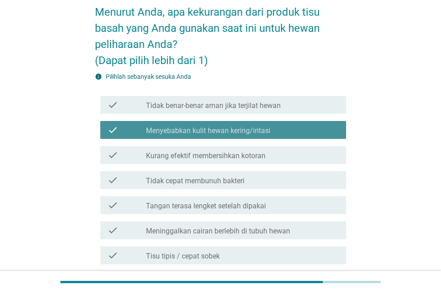
click at [211, 134] on label "Menyebabkan kulit hewan kering/iritasi" at bounding box center [208, 130] width 124 height 9
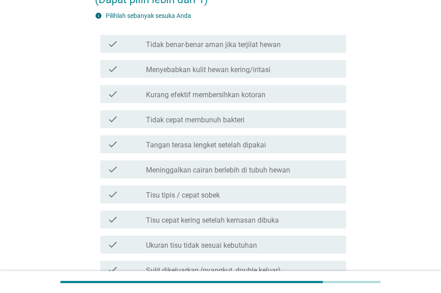
scroll to position [134, 0]
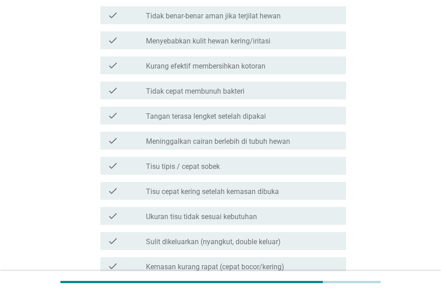
click at [190, 171] on div "check check_box_outline_blank Tisu tipis / cepat sobek" at bounding box center [223, 166] width 246 height 18
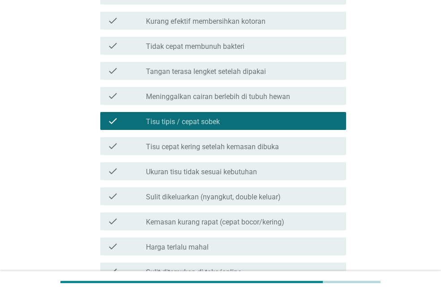
click at [218, 147] on label "Tisu cepat kering setelah kemasan dibuka" at bounding box center [212, 146] width 133 height 9
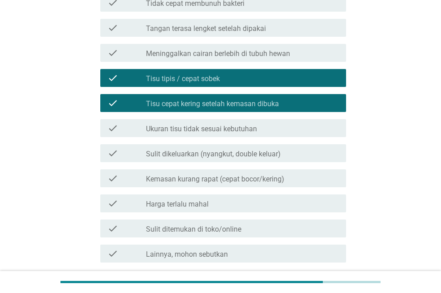
scroll to position [296, 0]
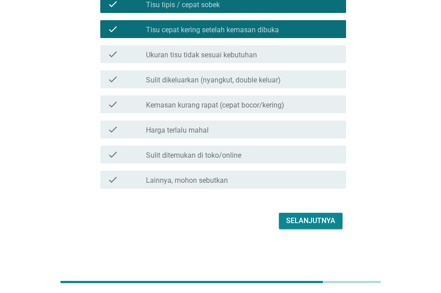
click at [315, 225] on div "Selanjutnya" at bounding box center [310, 220] width 49 height 11
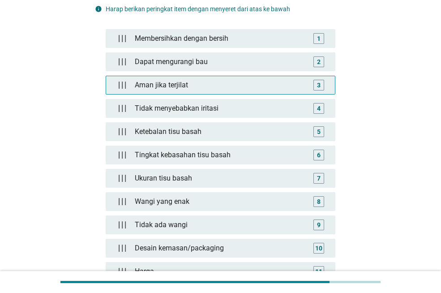
scroll to position [45, 0]
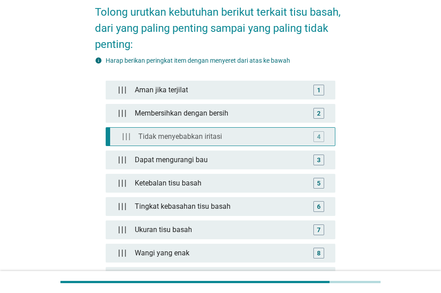
click at [199, 126] on div "Aman jika terjilat 1 Membersihkan dengan bersih 2 Tidak menyebabkan iritasi 4 D…" at bounding box center [221, 223] width 230 height 284
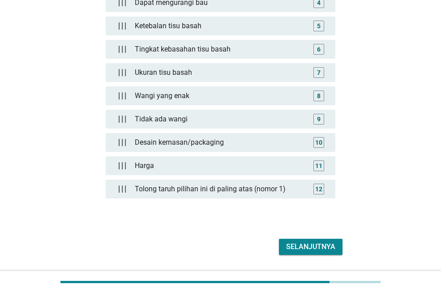
scroll to position [224, 0]
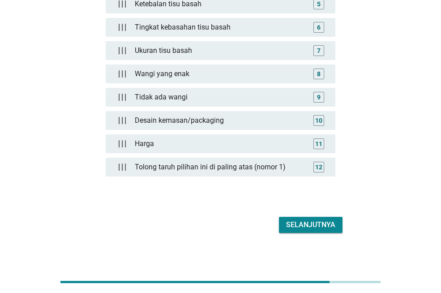
click at [301, 219] on div "Selanjutnya" at bounding box center [310, 224] width 49 height 11
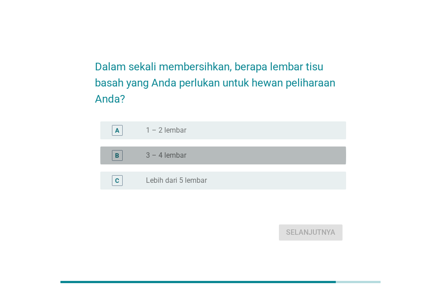
drag, startPoint x: 180, startPoint y: 154, endPoint x: 244, endPoint y: 185, distance: 70.9
click at [181, 154] on label "3 – 4 lembar" at bounding box center [166, 155] width 40 height 9
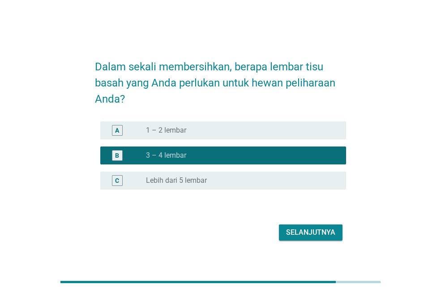
click at [307, 236] on div "Selanjutnya" at bounding box center [310, 232] width 49 height 11
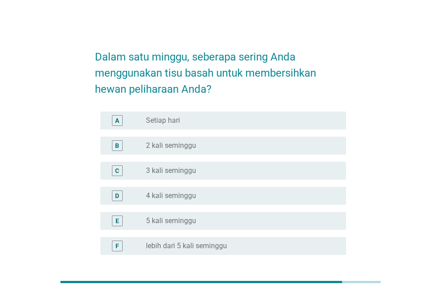
click at [171, 164] on div "C radio_button_unchecked 3 kali seminggu" at bounding box center [223, 171] width 246 height 18
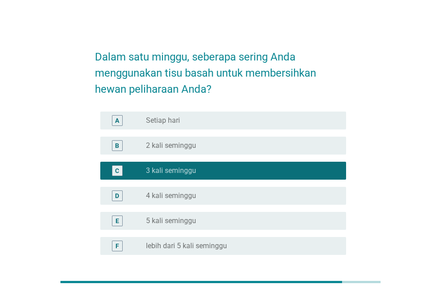
scroll to position [77, 0]
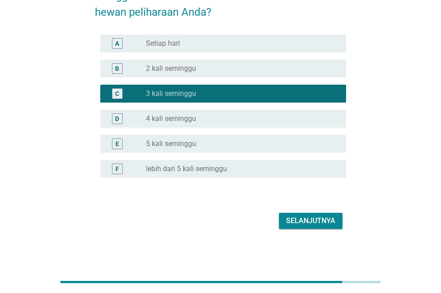
click at [313, 221] on div "Selanjutnya" at bounding box center [310, 220] width 49 height 11
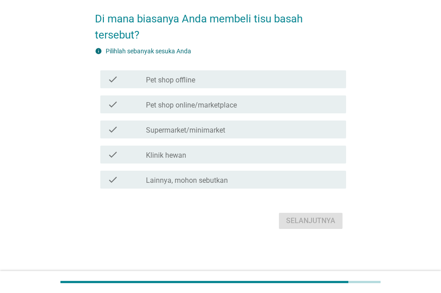
scroll to position [0, 0]
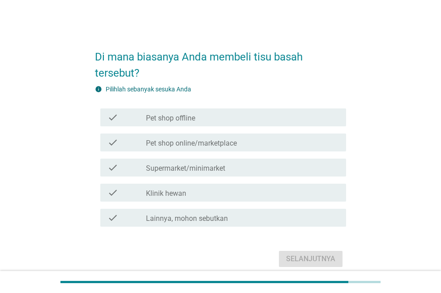
click at [191, 140] on label "Pet shop online/marketplace" at bounding box center [191, 143] width 91 height 9
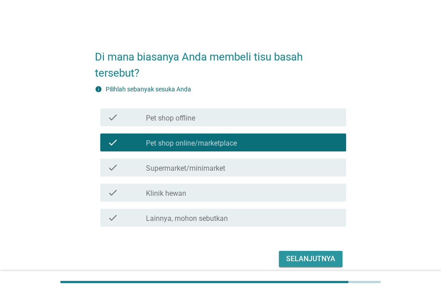
click at [295, 255] on button "Selanjutnya" at bounding box center [311, 259] width 64 height 16
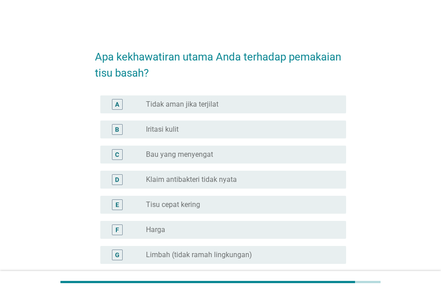
click at [189, 110] on div "A radio_button_unchecked Tidak aman jika terjilat" at bounding box center [223, 104] width 246 height 18
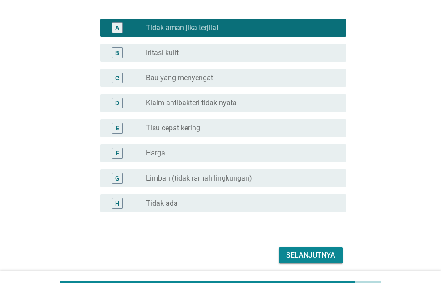
scroll to position [90, 0]
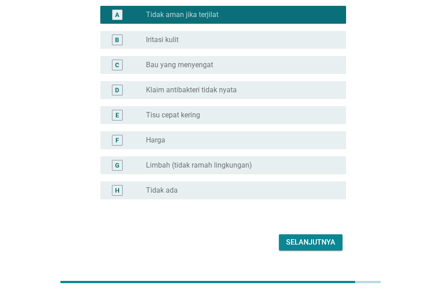
click at [246, 89] on div "radio_button_unchecked Klaim antibakteri tidak nyata" at bounding box center [239, 90] width 186 height 9
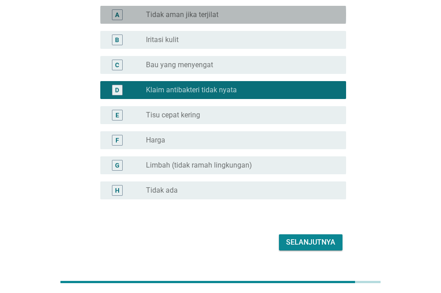
click at [242, 15] on div "radio_button_unchecked Tidak aman jika terjilat" at bounding box center [239, 14] width 186 height 9
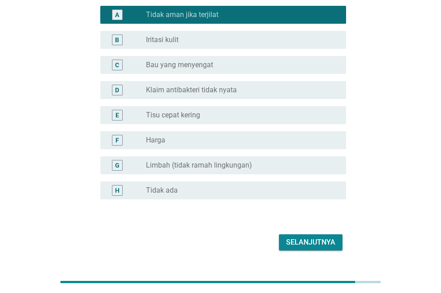
click at [329, 246] on div "Selanjutnya" at bounding box center [310, 242] width 49 height 11
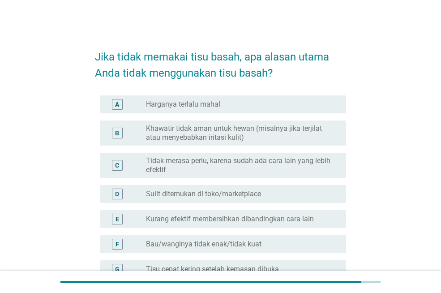
scroll to position [45, 0]
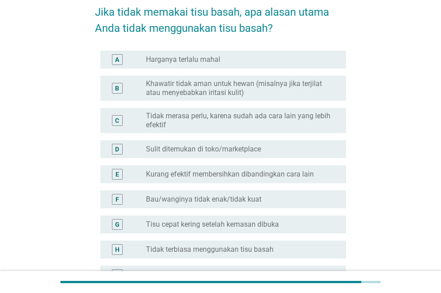
click at [229, 176] on label "Kurang efektif membersihkan dibandingkan cara lain" at bounding box center [230, 174] width 168 height 9
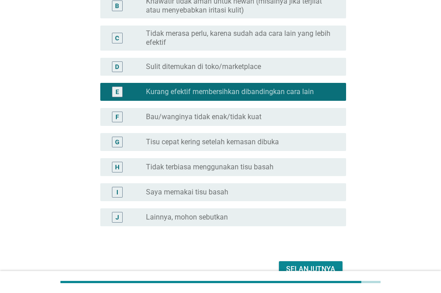
scroll to position [176, 0]
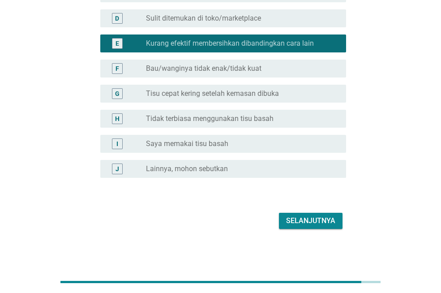
click at [296, 214] on button "Selanjutnya" at bounding box center [311, 221] width 64 height 16
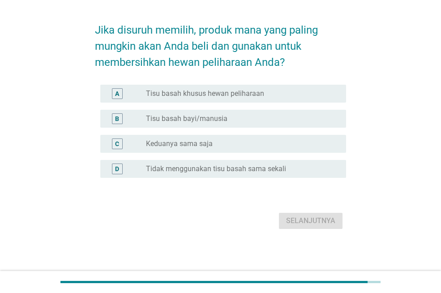
scroll to position [0, 0]
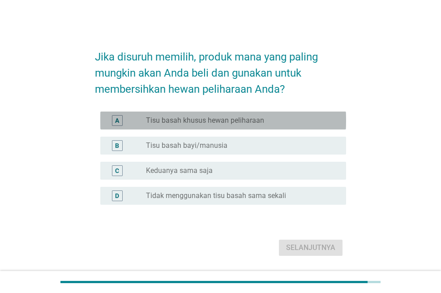
click at [204, 120] on label "Tisu basah khusus hewan peliharaan" at bounding box center [205, 120] width 118 height 9
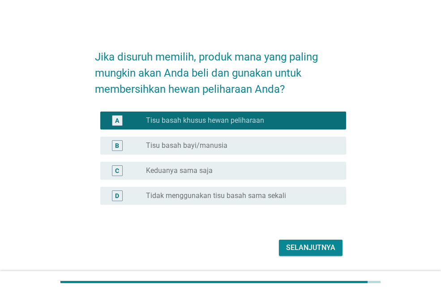
click at [311, 243] on div "Selanjutnya" at bounding box center [310, 247] width 49 height 11
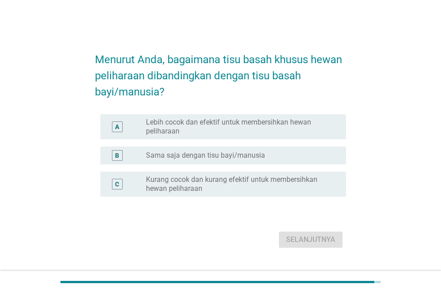
click at [229, 134] on label "Lebih cocok dan efektif untuk membersihkan hewan peliharaan" at bounding box center [239, 127] width 186 height 18
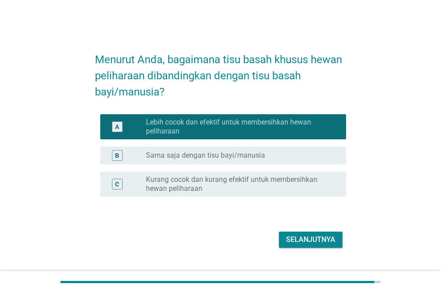
click at [309, 237] on div "Selanjutnya" at bounding box center [310, 239] width 49 height 11
